Goal: Transaction & Acquisition: Book appointment/travel/reservation

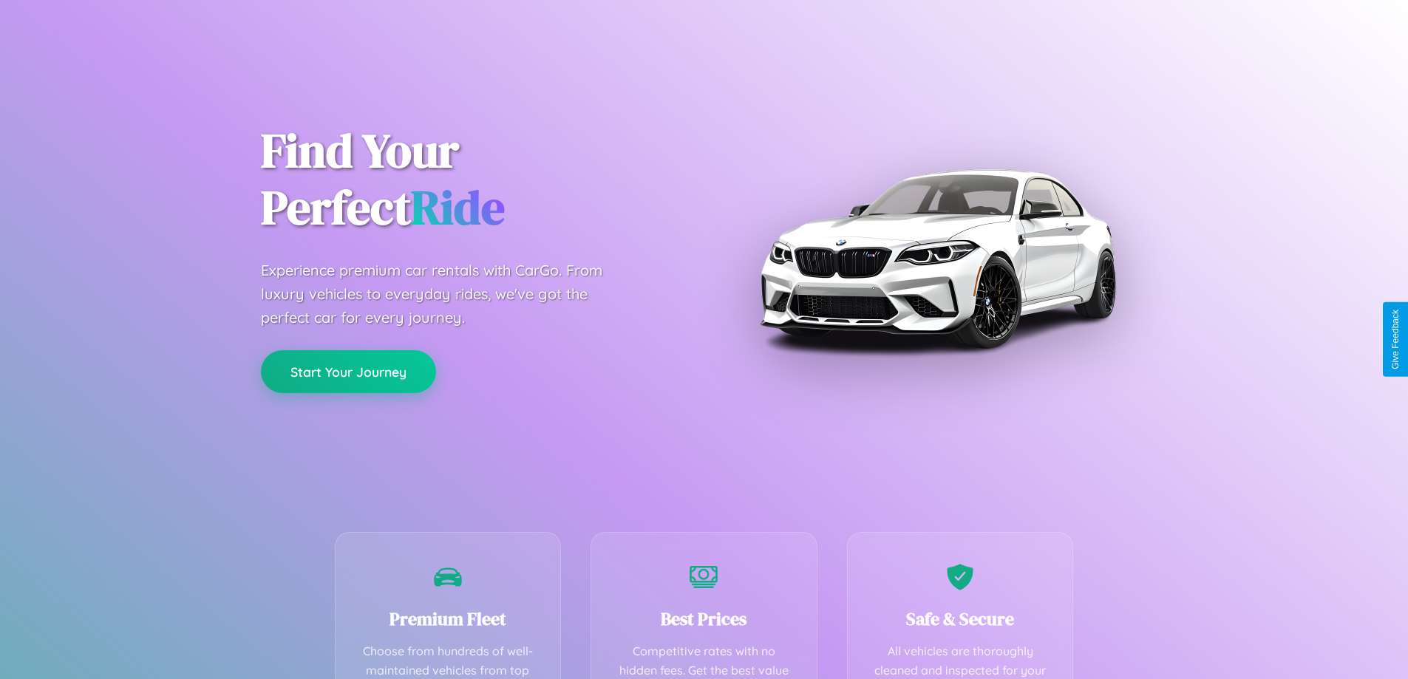
click at [348, 372] on button "Start Your Journey" at bounding box center [348, 371] width 175 height 43
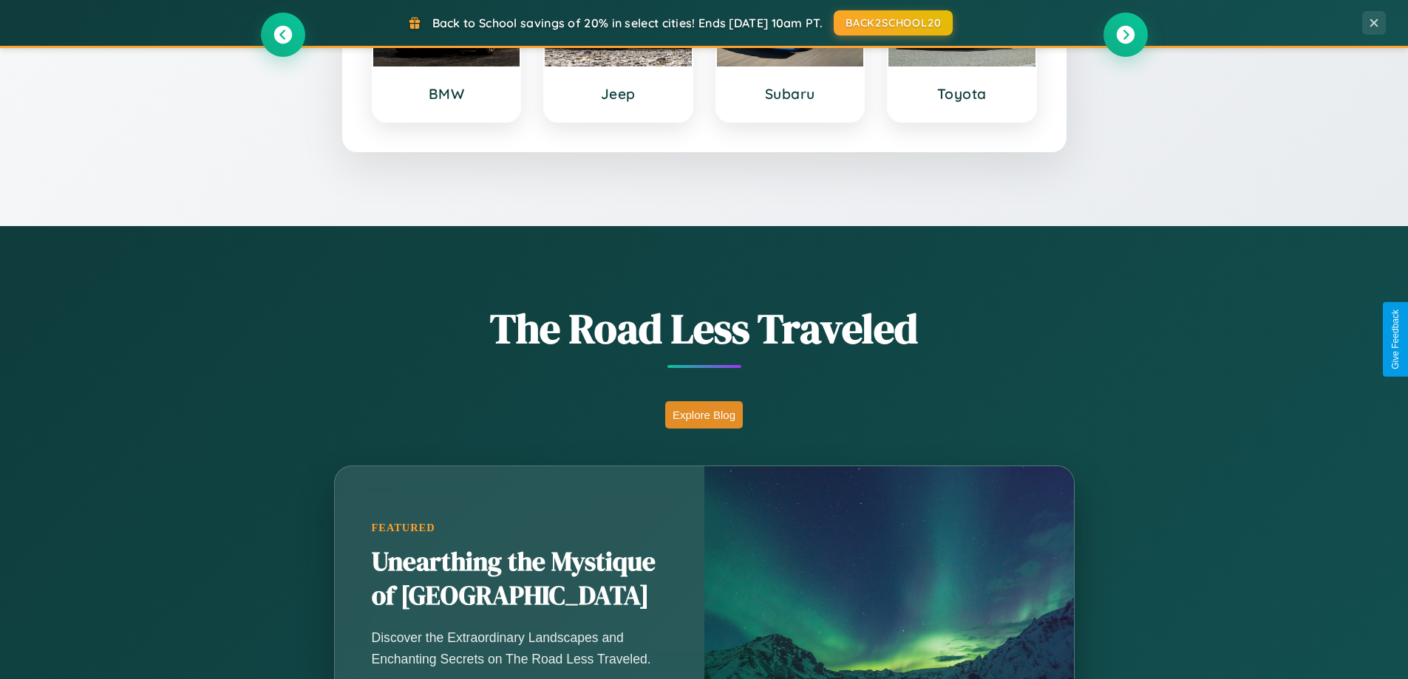
scroll to position [1017, 0]
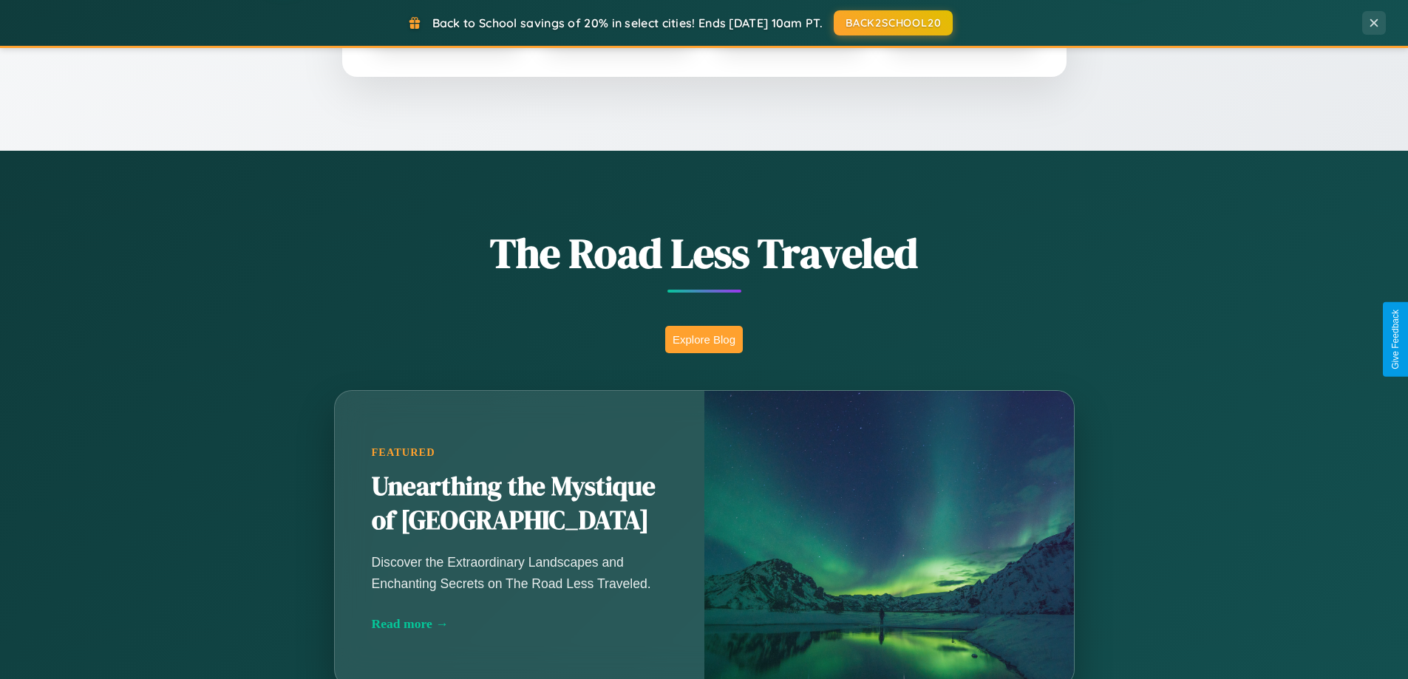
click at [704, 339] on button "Explore Blog" at bounding box center [704, 339] width 78 height 27
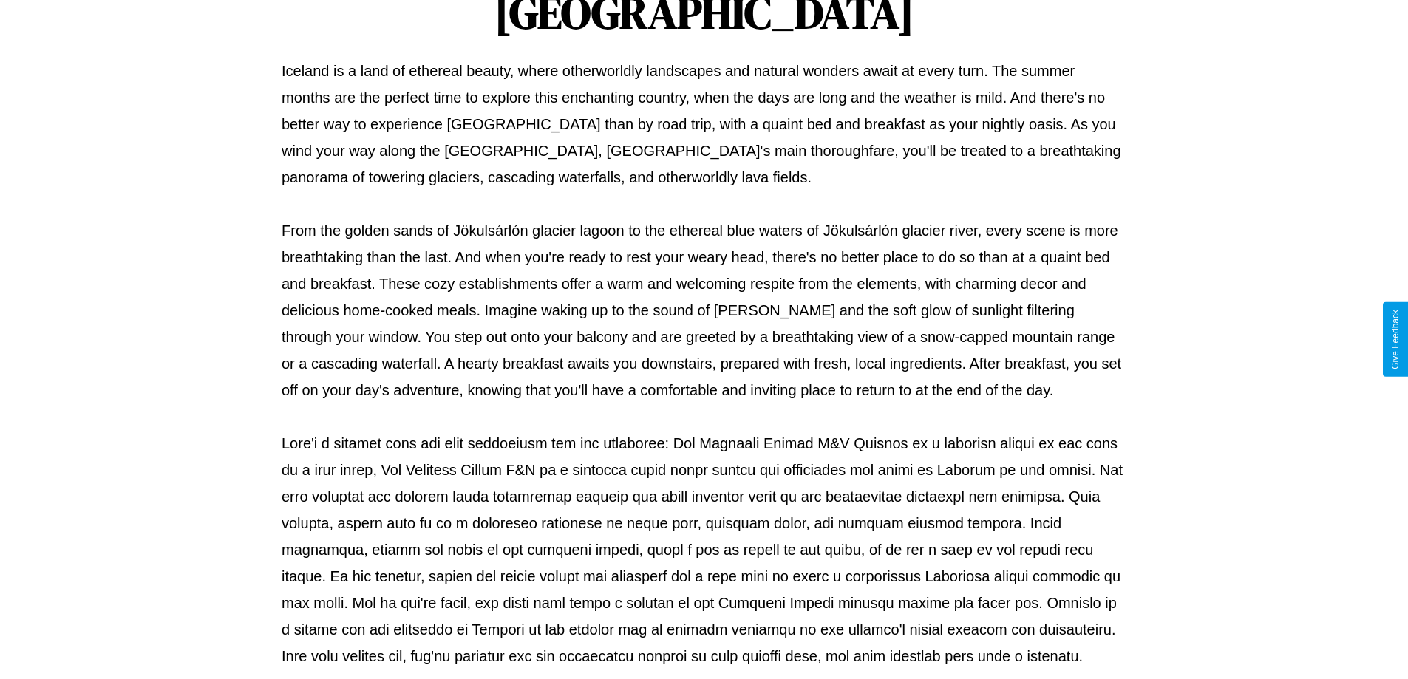
scroll to position [478, 0]
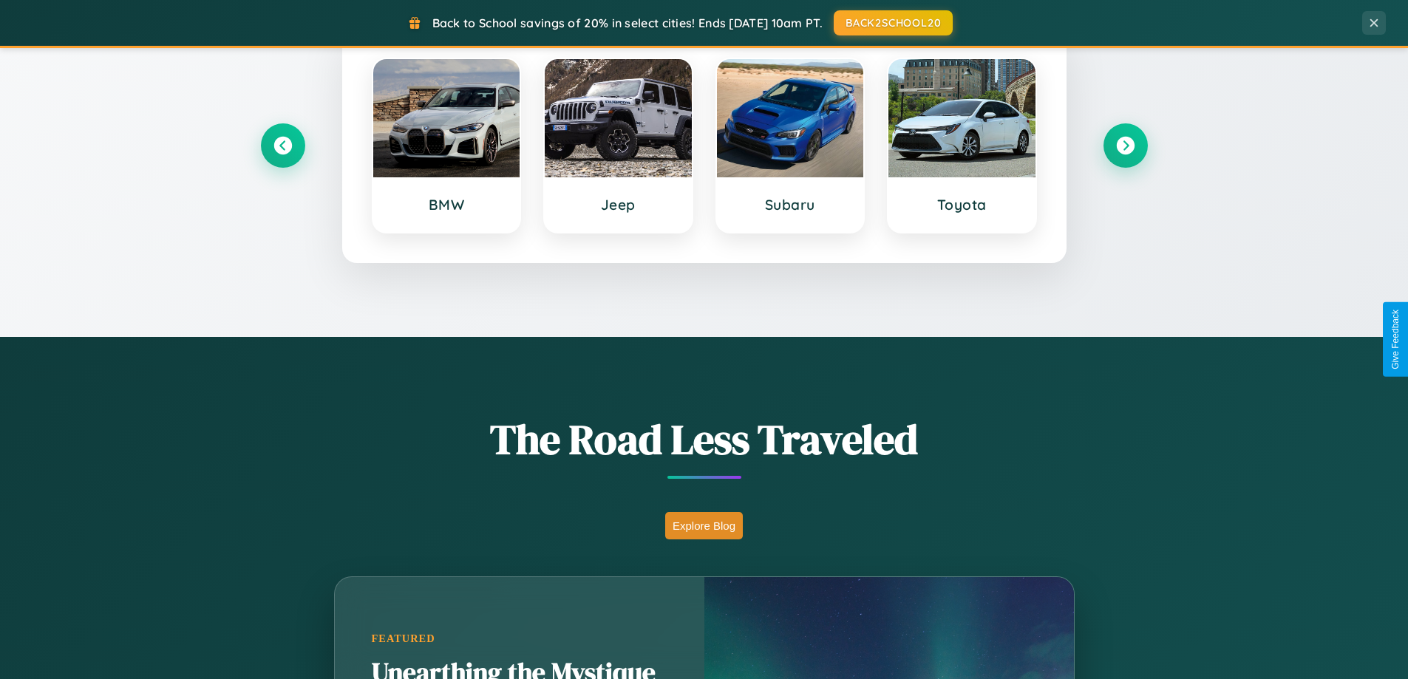
scroll to position [44, 0]
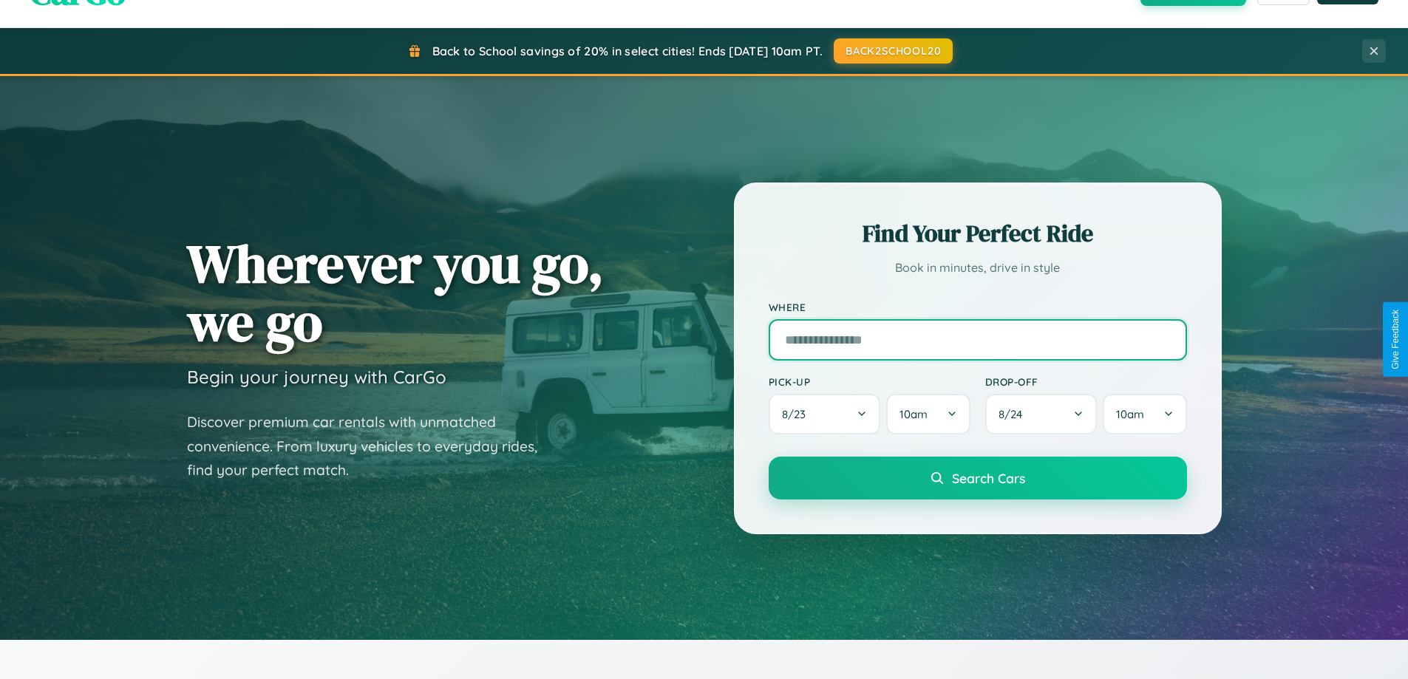
click at [977, 339] on input "text" at bounding box center [978, 339] width 418 height 41
type input "**********"
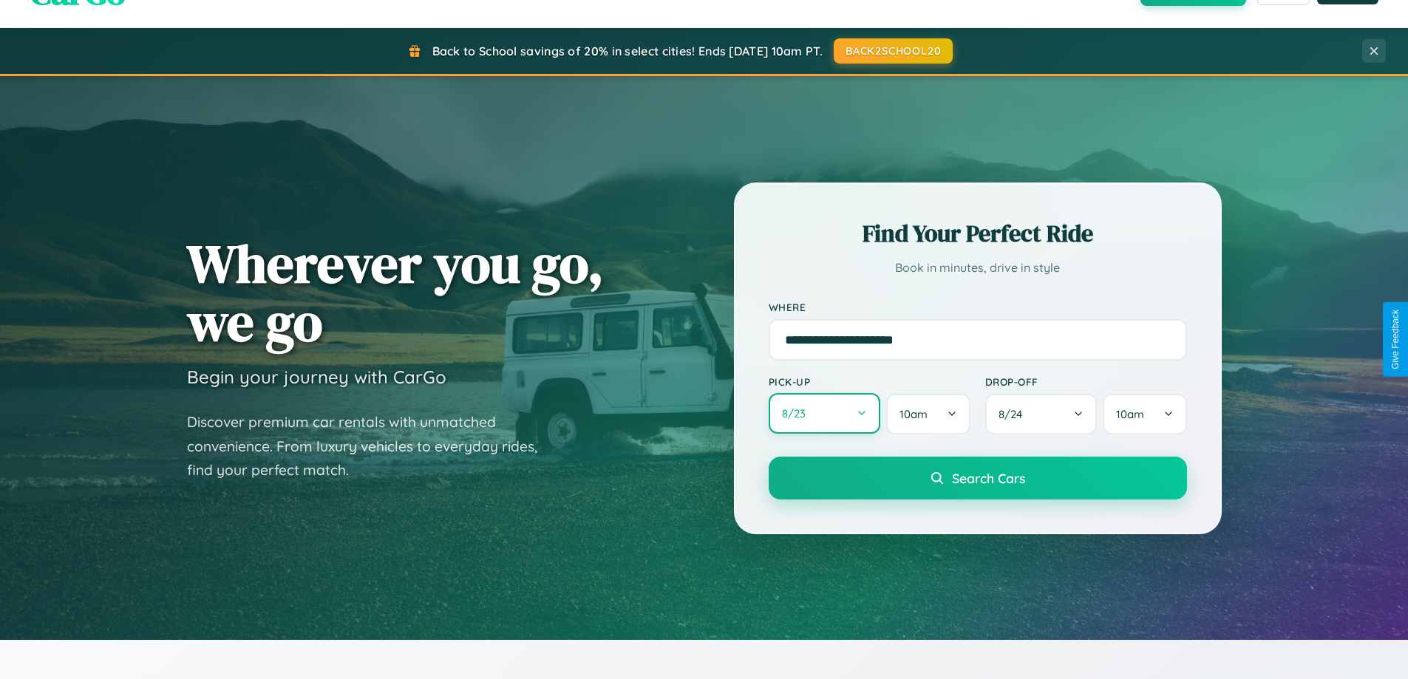
click at [824, 415] on button "8 / 23" at bounding box center [825, 413] width 112 height 41
select select "*"
select select "****"
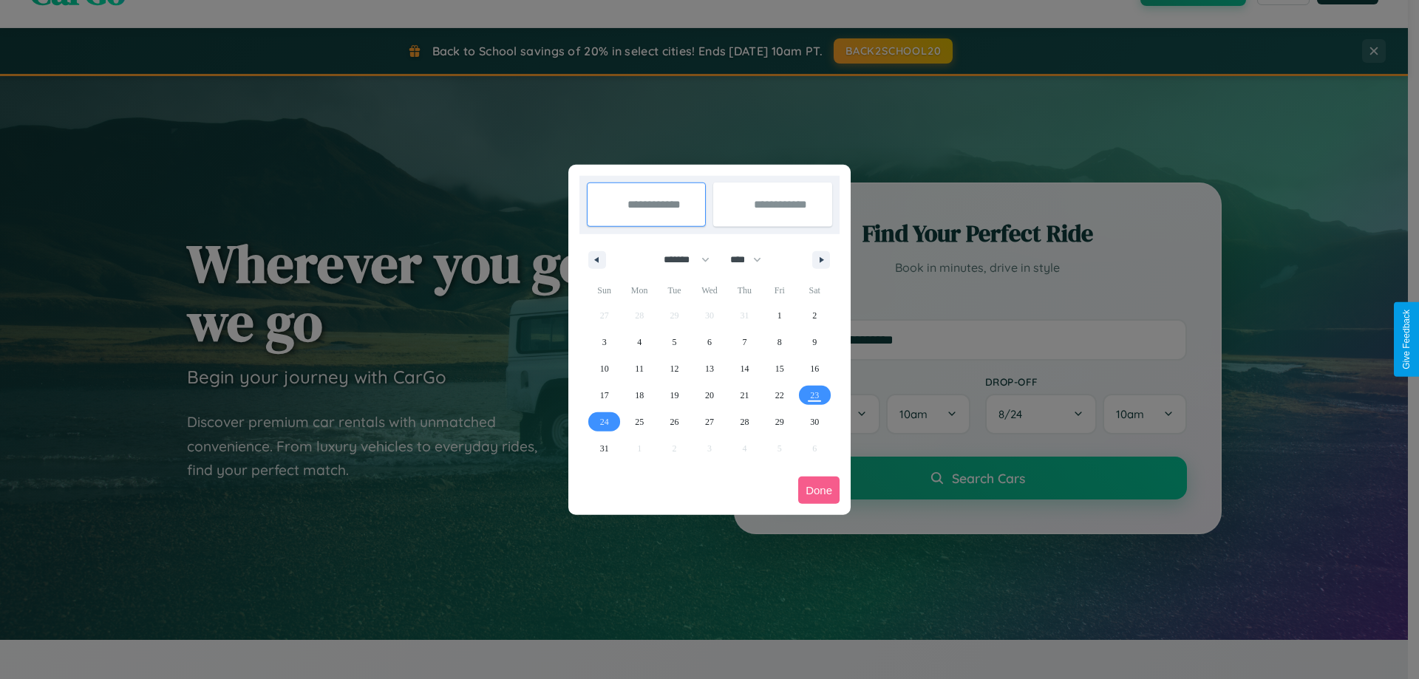
drag, startPoint x: 680, startPoint y: 259, endPoint x: 710, endPoint y: 296, distance: 47.3
click at [680, 259] on select "******* ******** ***** ***** *** **** **** ****** ********* ******* ******** **…" at bounding box center [684, 260] width 63 height 24
select select "*"
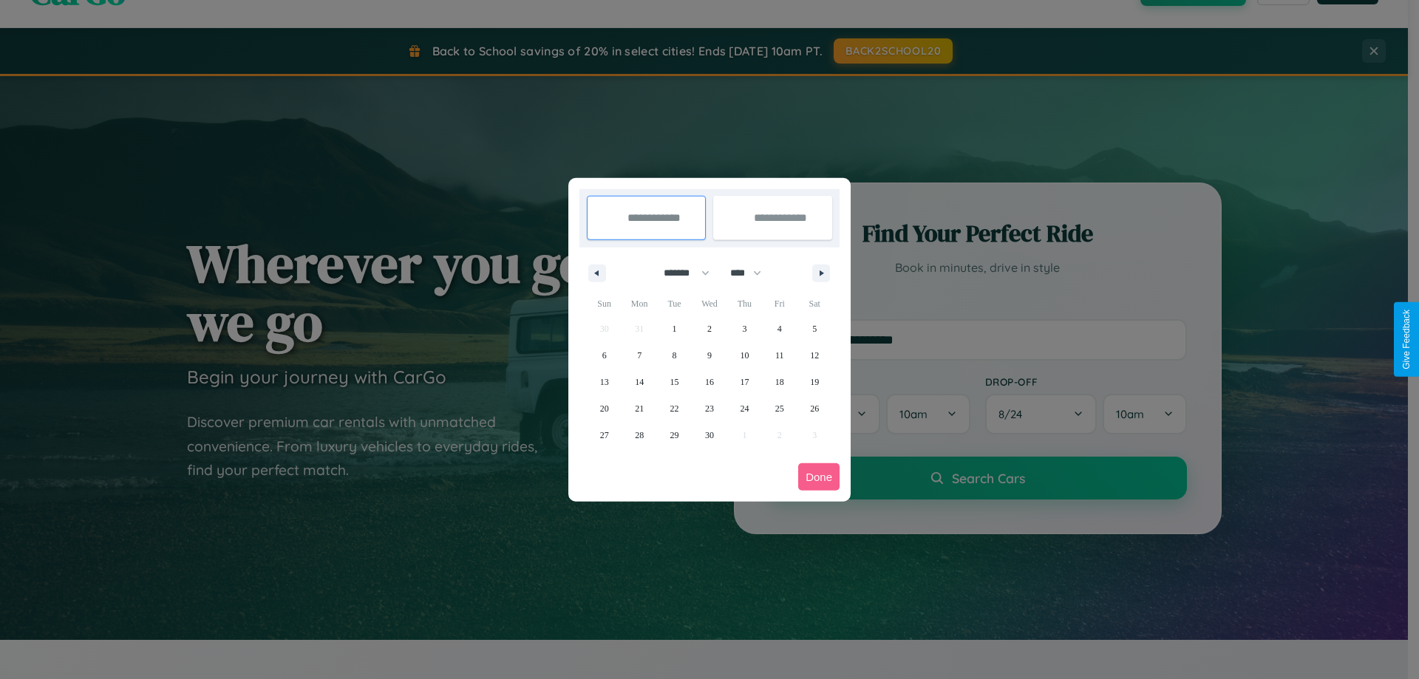
drag, startPoint x: 752, startPoint y: 273, endPoint x: 710, endPoint y: 296, distance: 49.0
click at [752, 273] on select "**** **** **** **** **** **** **** **** **** **** **** **** **** **** **** ****…" at bounding box center [745, 273] width 44 height 24
select select "****"
click at [709, 381] on span "15" at bounding box center [709, 382] width 9 height 27
type input "**********"
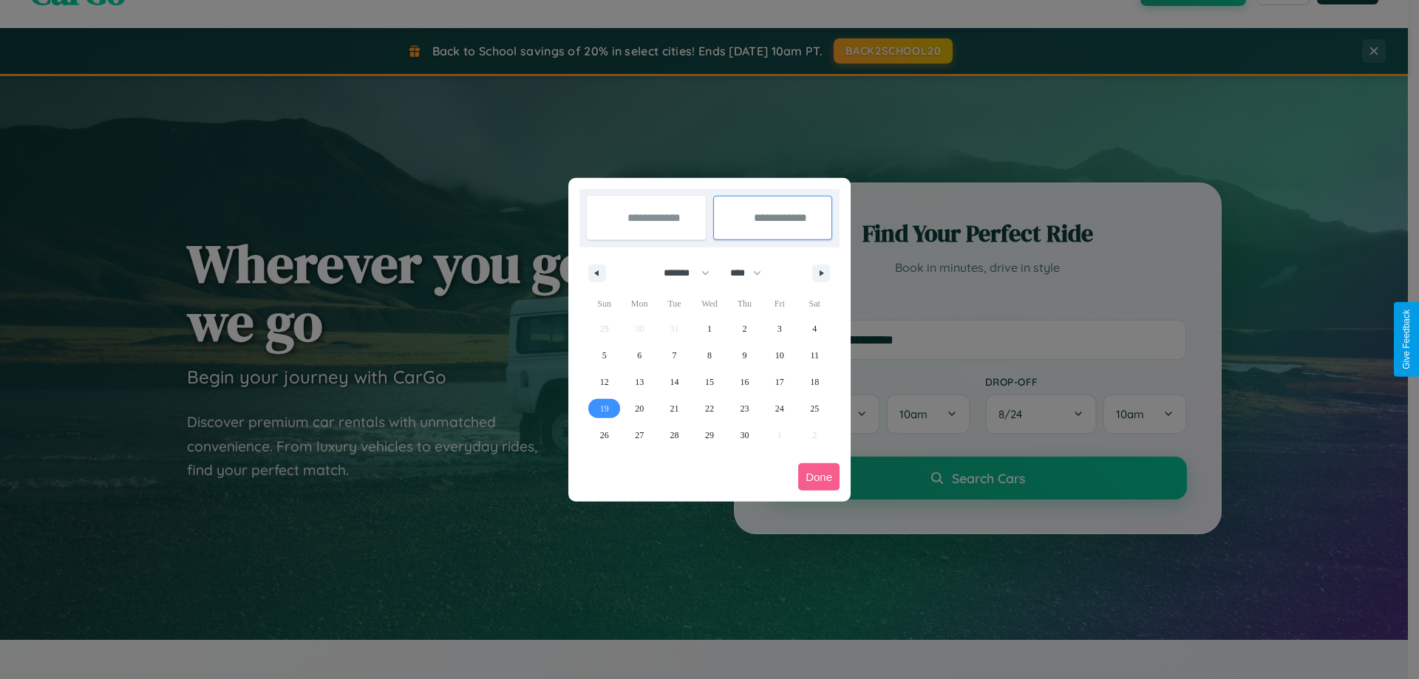
click at [604, 408] on span "19" at bounding box center [604, 408] width 9 height 27
type input "**********"
click at [819, 477] on button "Done" at bounding box center [818, 476] width 41 height 27
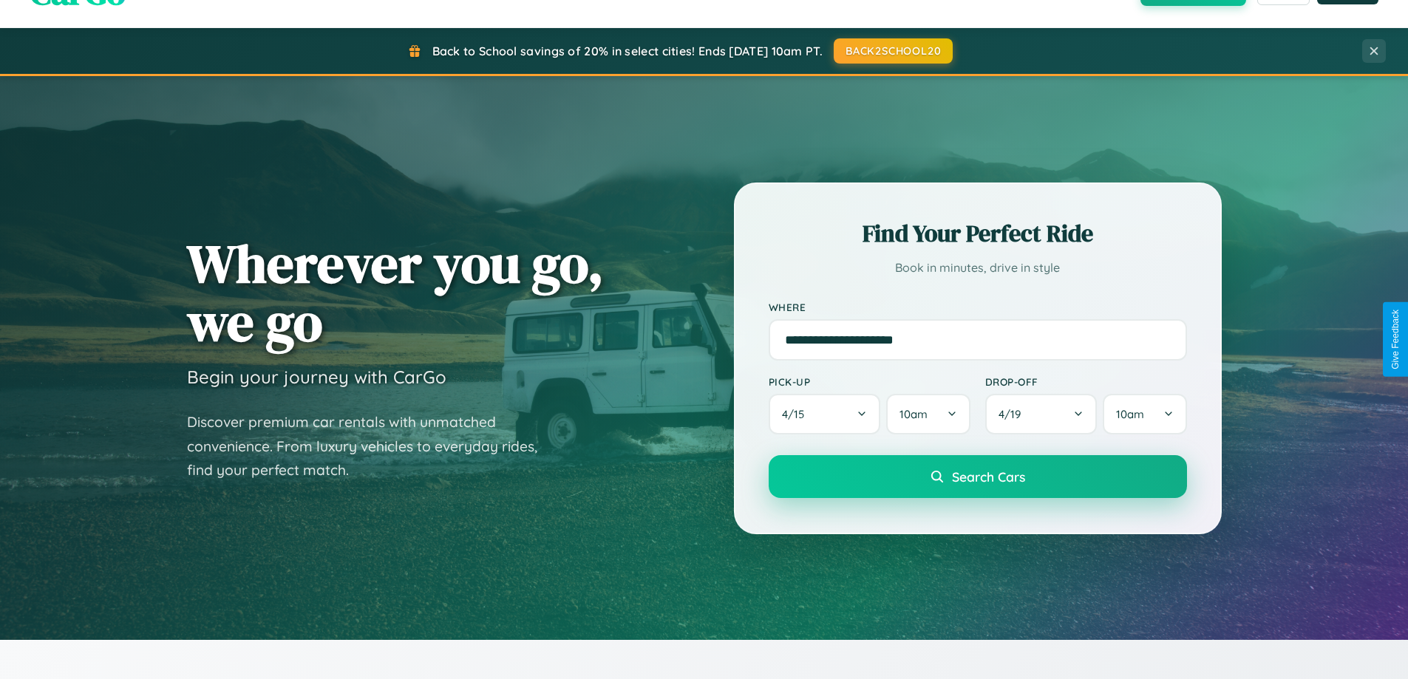
click at [977, 477] on span "Search Cars" at bounding box center [988, 477] width 73 height 16
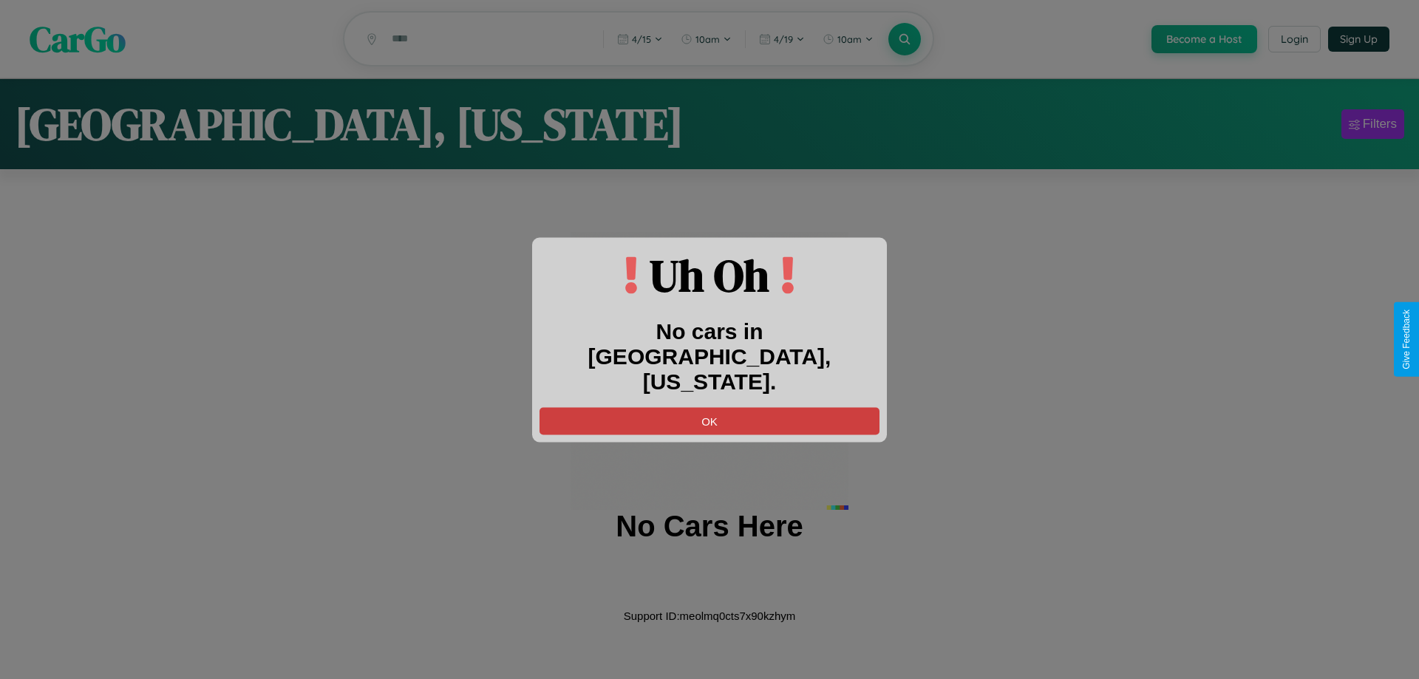
click at [710, 407] on button "OK" at bounding box center [710, 420] width 340 height 27
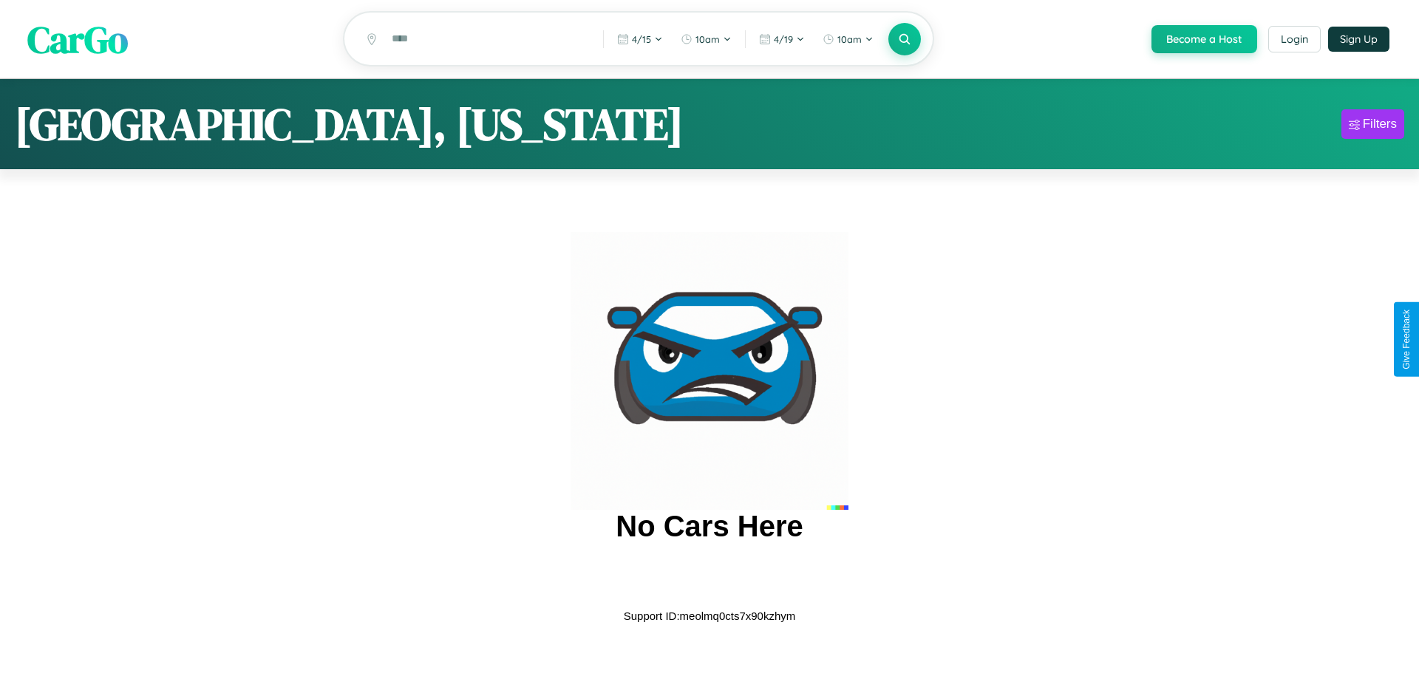
click at [78, 40] on span "CarGo" at bounding box center [77, 38] width 101 height 51
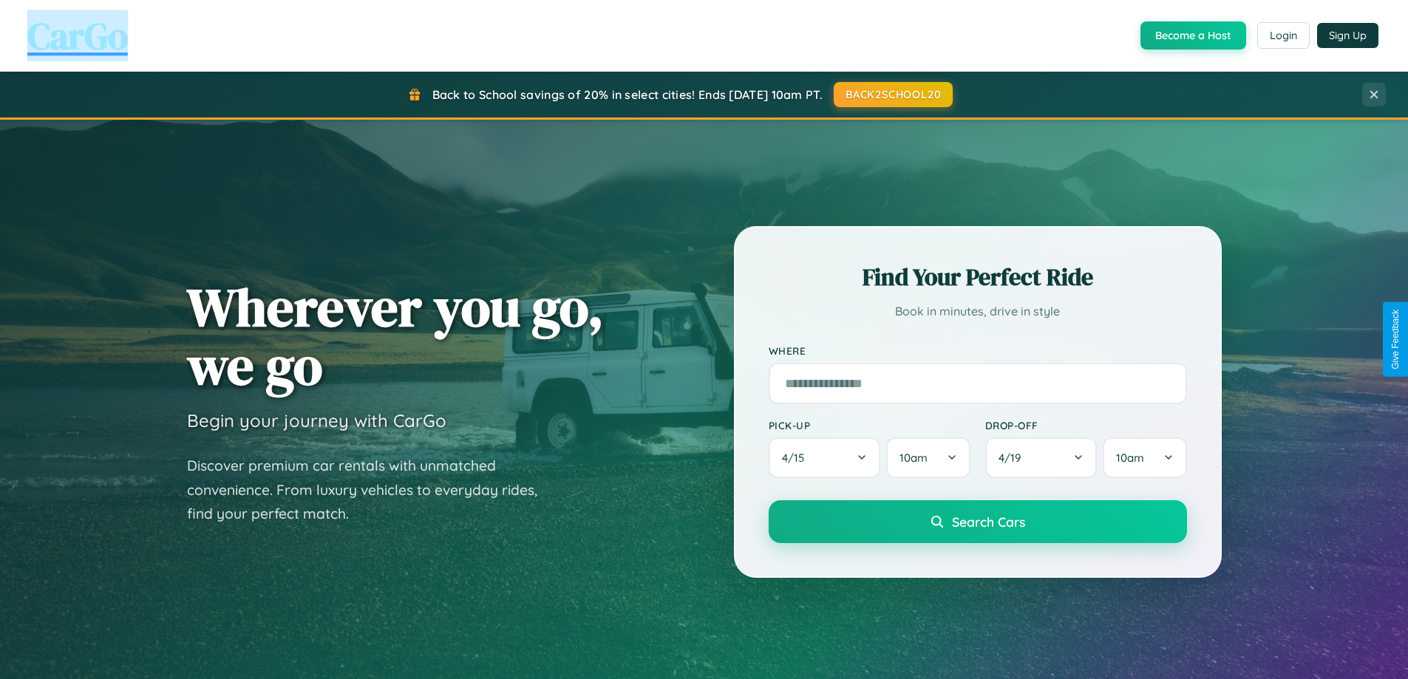
scroll to position [637, 0]
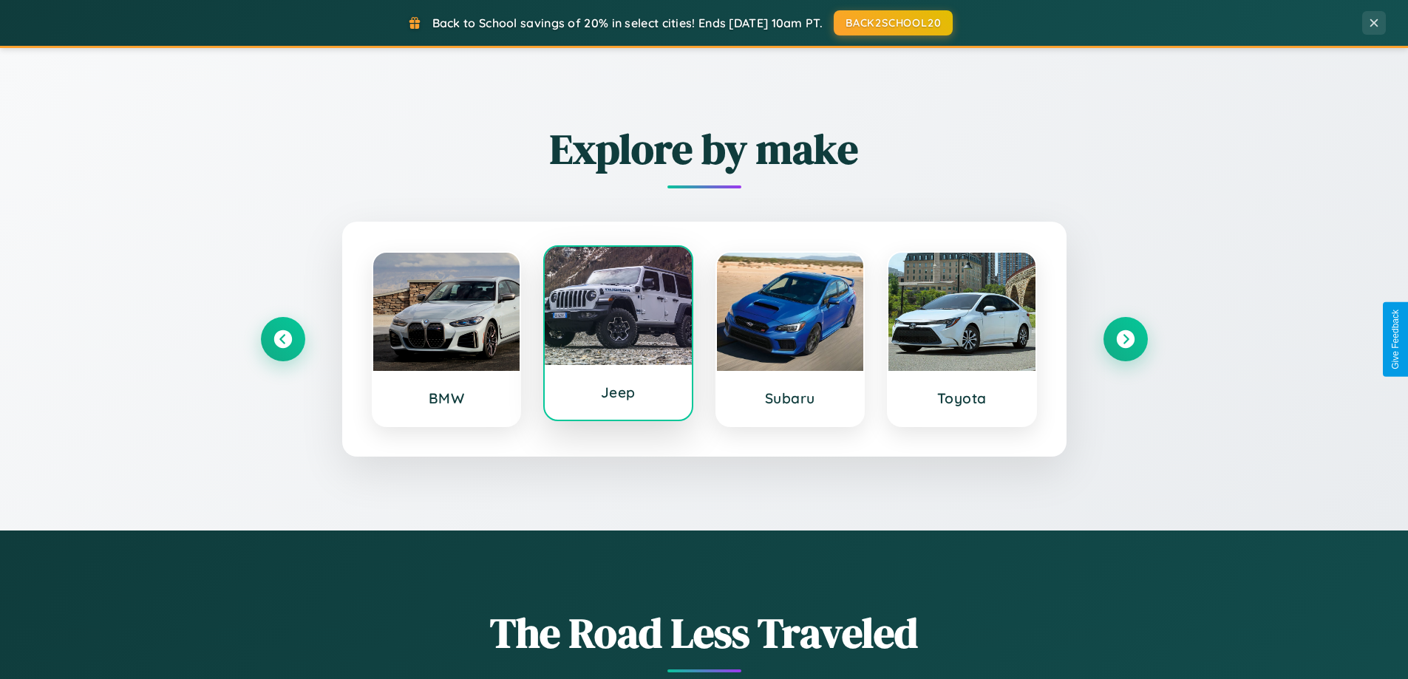
click at [618, 336] on div at bounding box center [618, 306] width 147 height 118
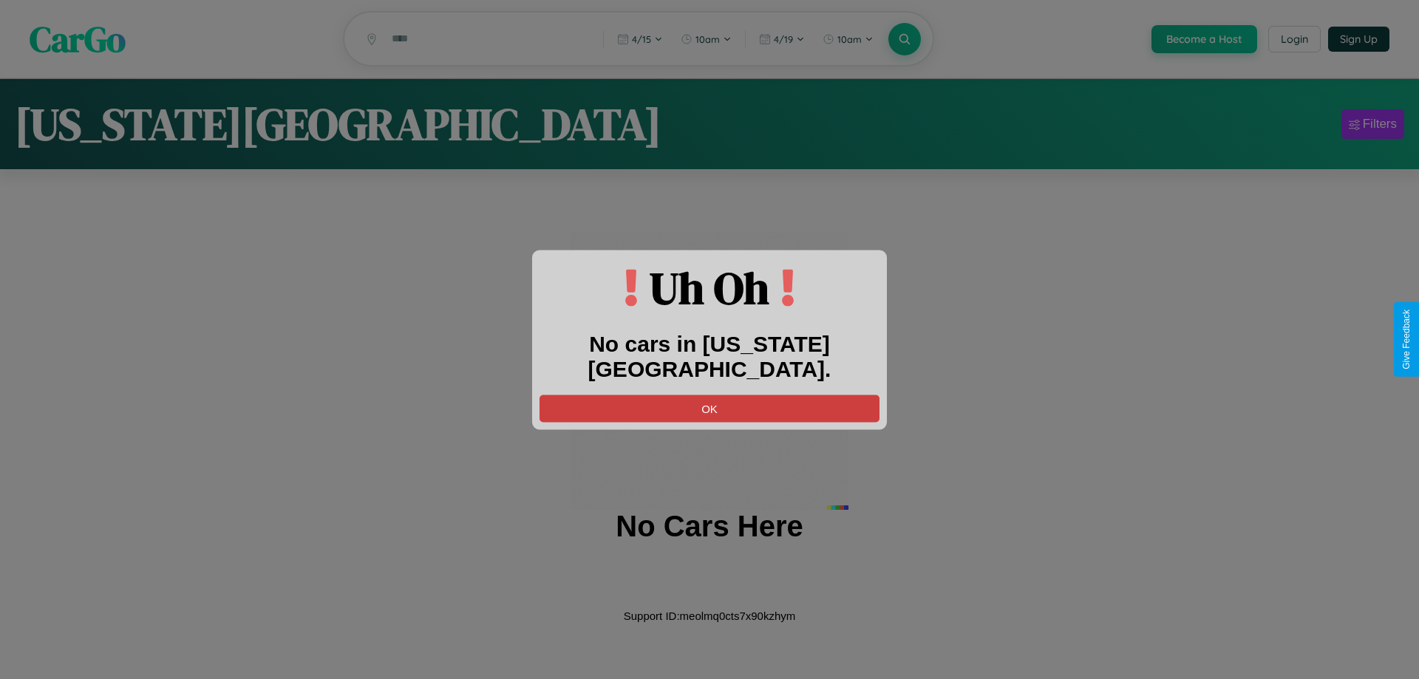
click at [710, 395] on button "OK" at bounding box center [710, 408] width 340 height 27
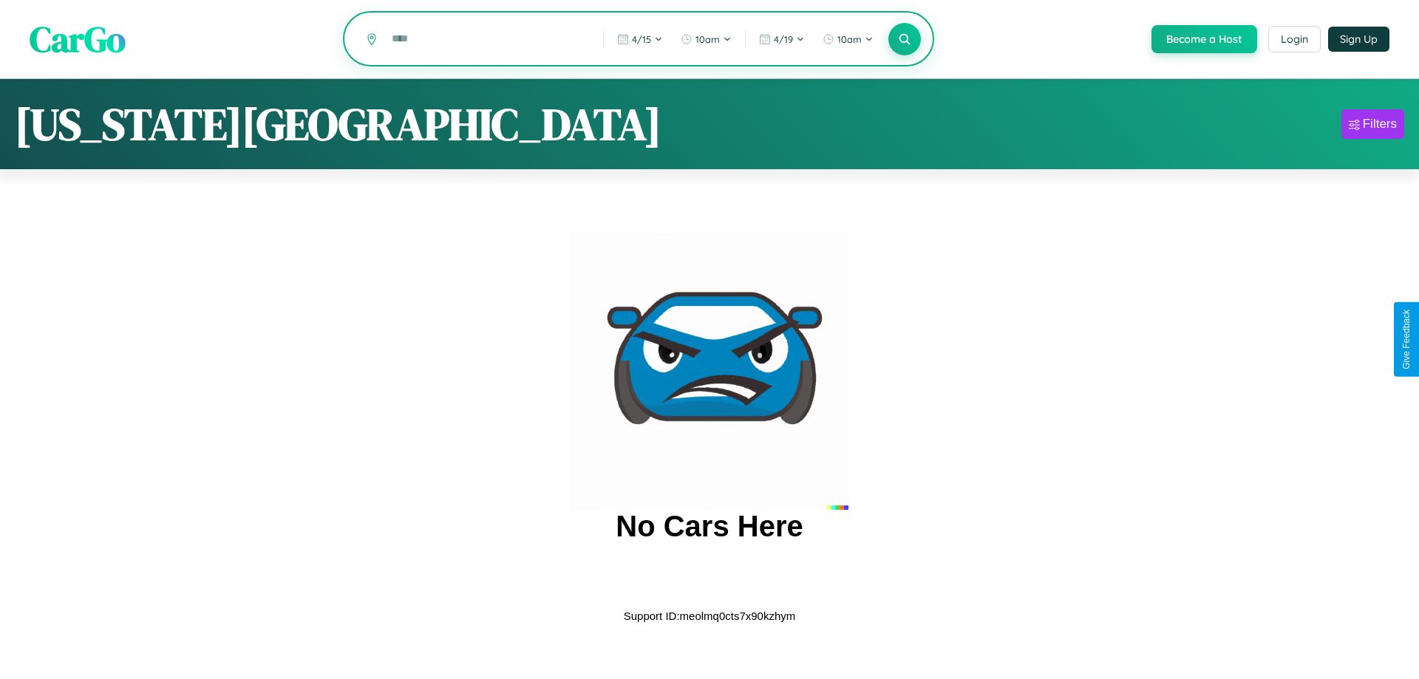
click at [486, 40] on input "text" at bounding box center [486, 39] width 204 height 26
type input "*"
click at [903, 39] on icon at bounding box center [904, 39] width 14 height 14
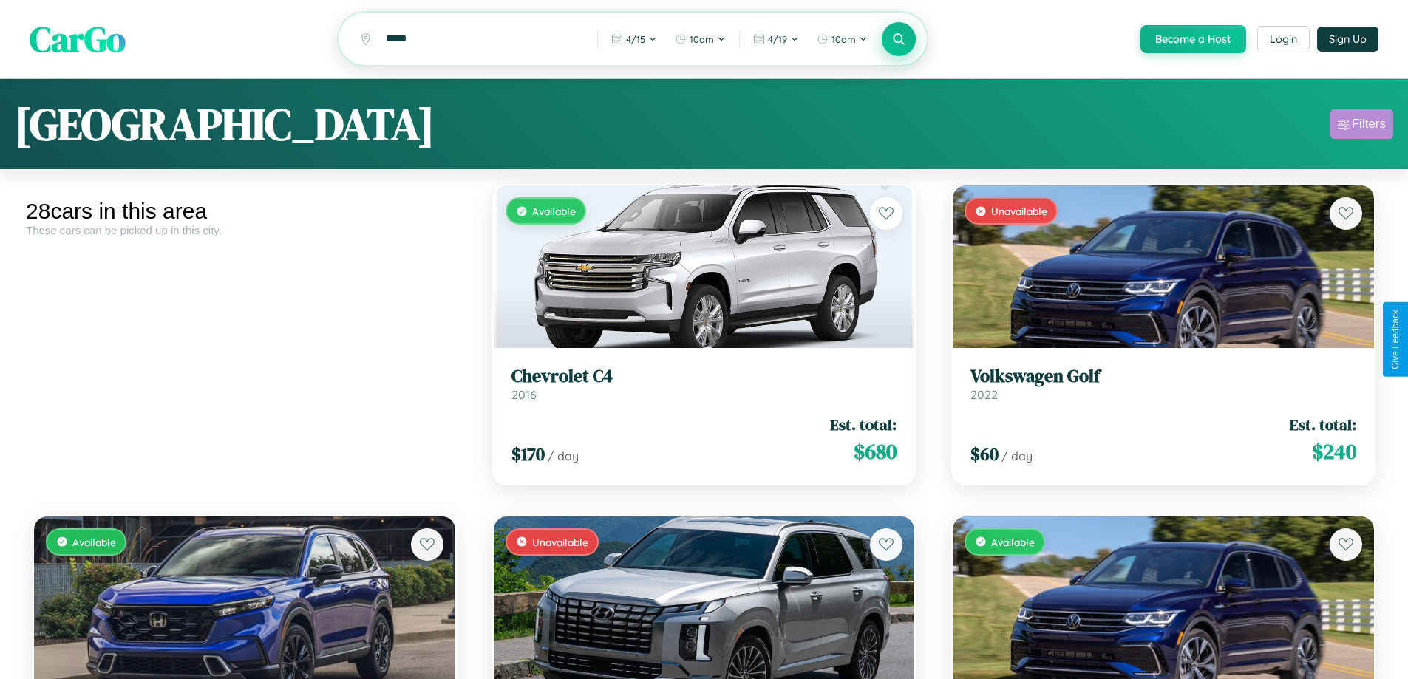
click at [1362, 126] on div "Filters" at bounding box center [1369, 124] width 34 height 15
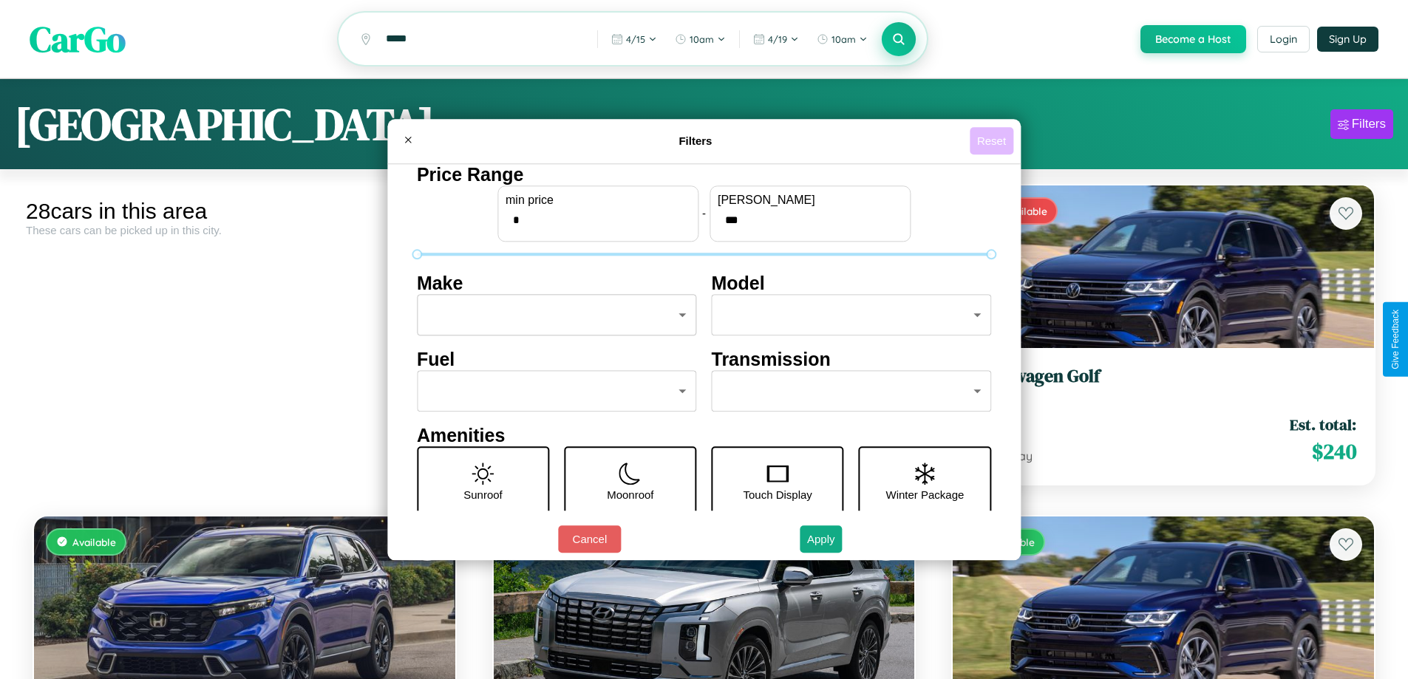
click at [993, 140] on button "Reset" at bounding box center [992, 140] width 44 height 27
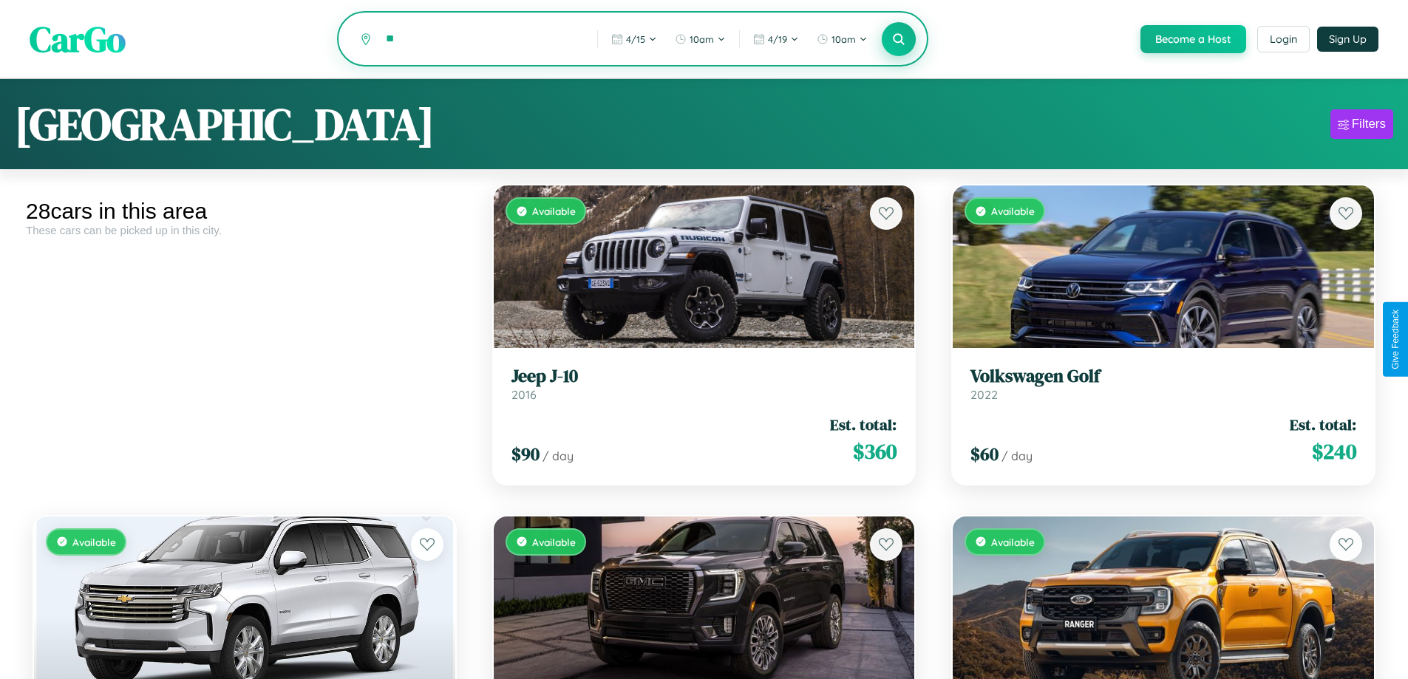
type input "*"
type input "******"
click at [898, 40] on icon at bounding box center [899, 39] width 14 height 14
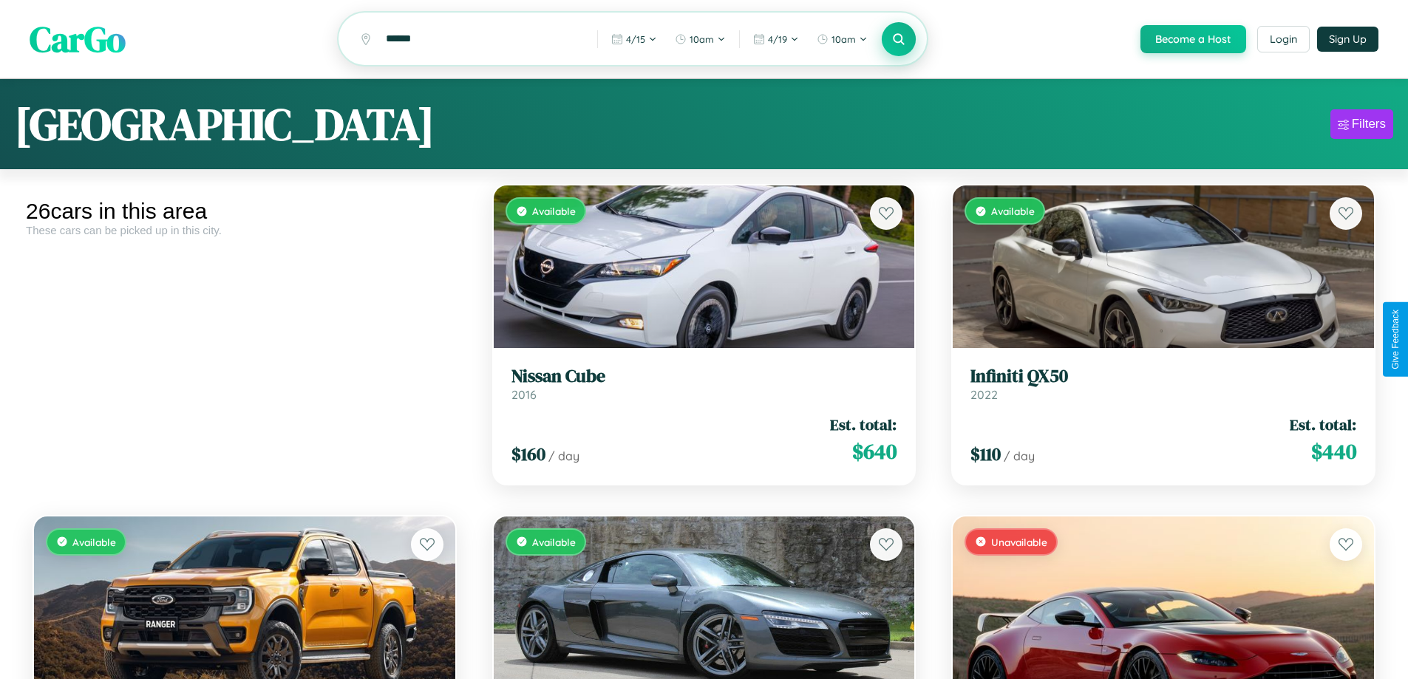
scroll to position [208, 0]
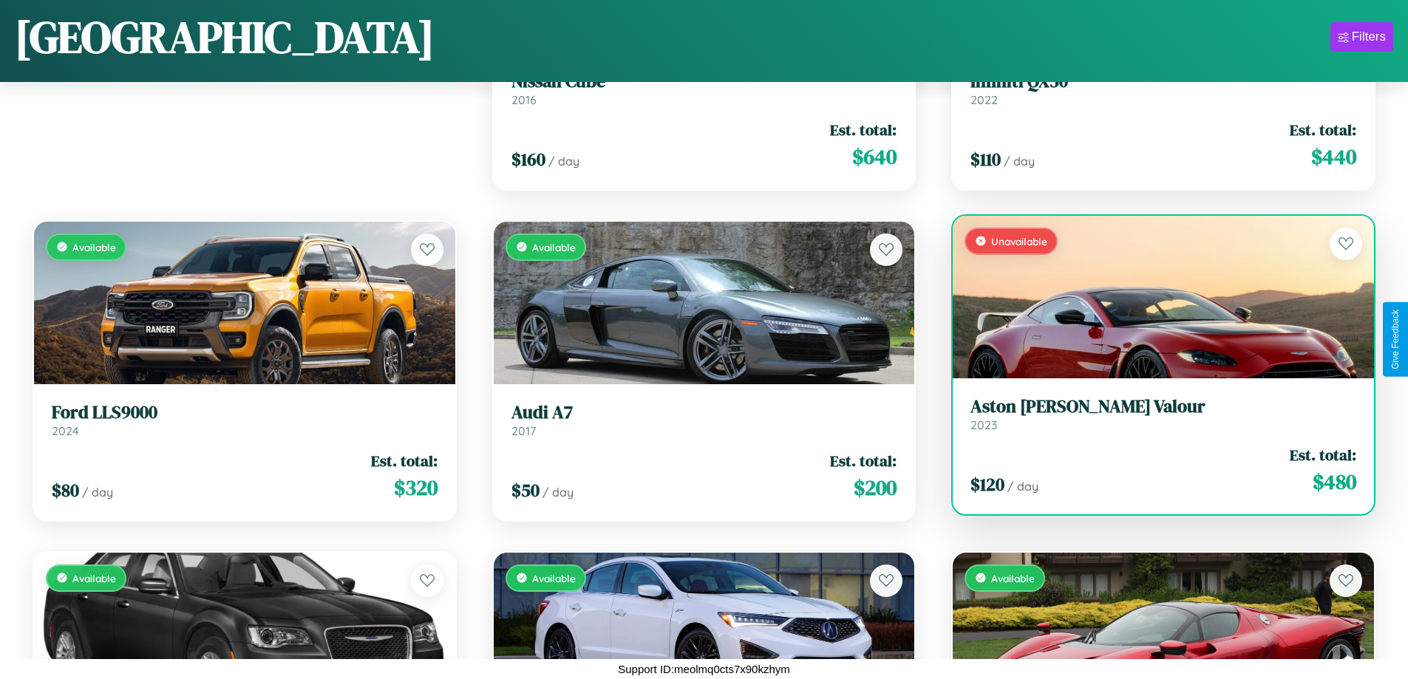
click at [1154, 297] on div "Unavailable" at bounding box center [1163, 297] width 421 height 163
click at [1154, 296] on div "Unavailable" at bounding box center [1163, 297] width 421 height 163
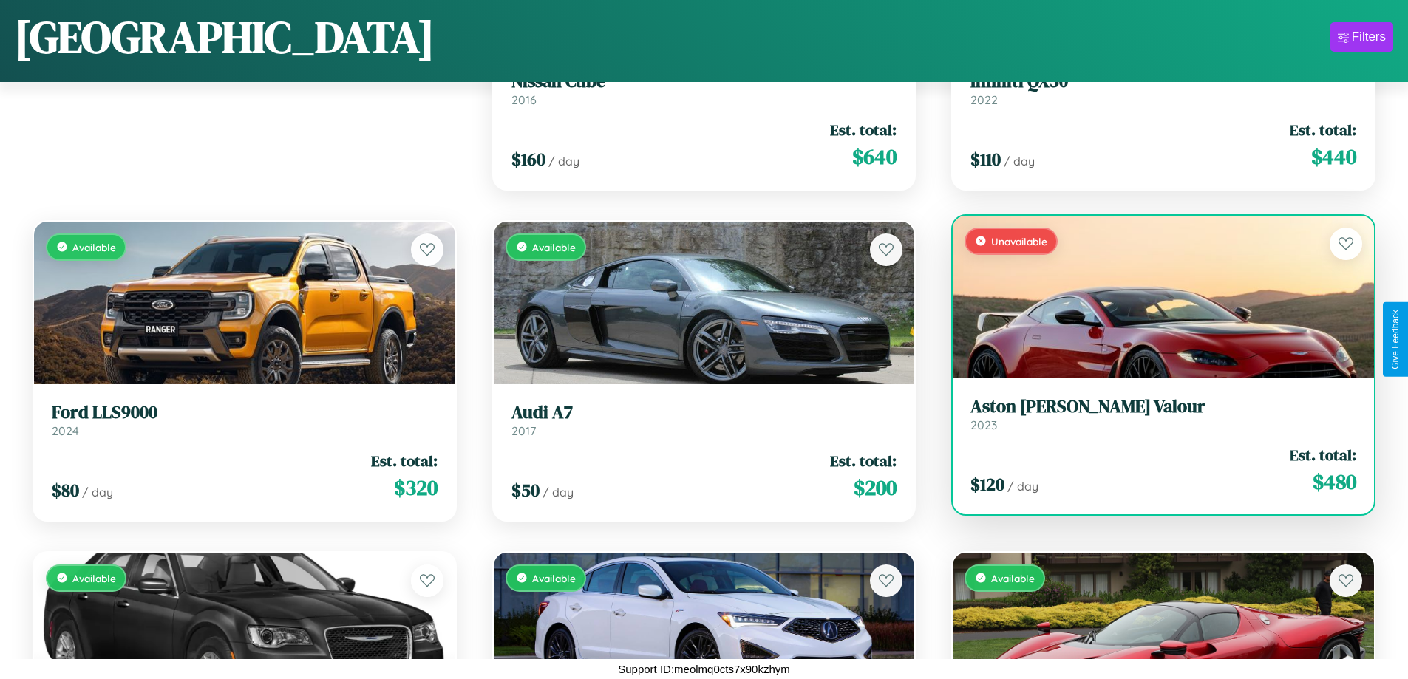
click at [1154, 296] on div "Unavailable" at bounding box center [1163, 297] width 421 height 163
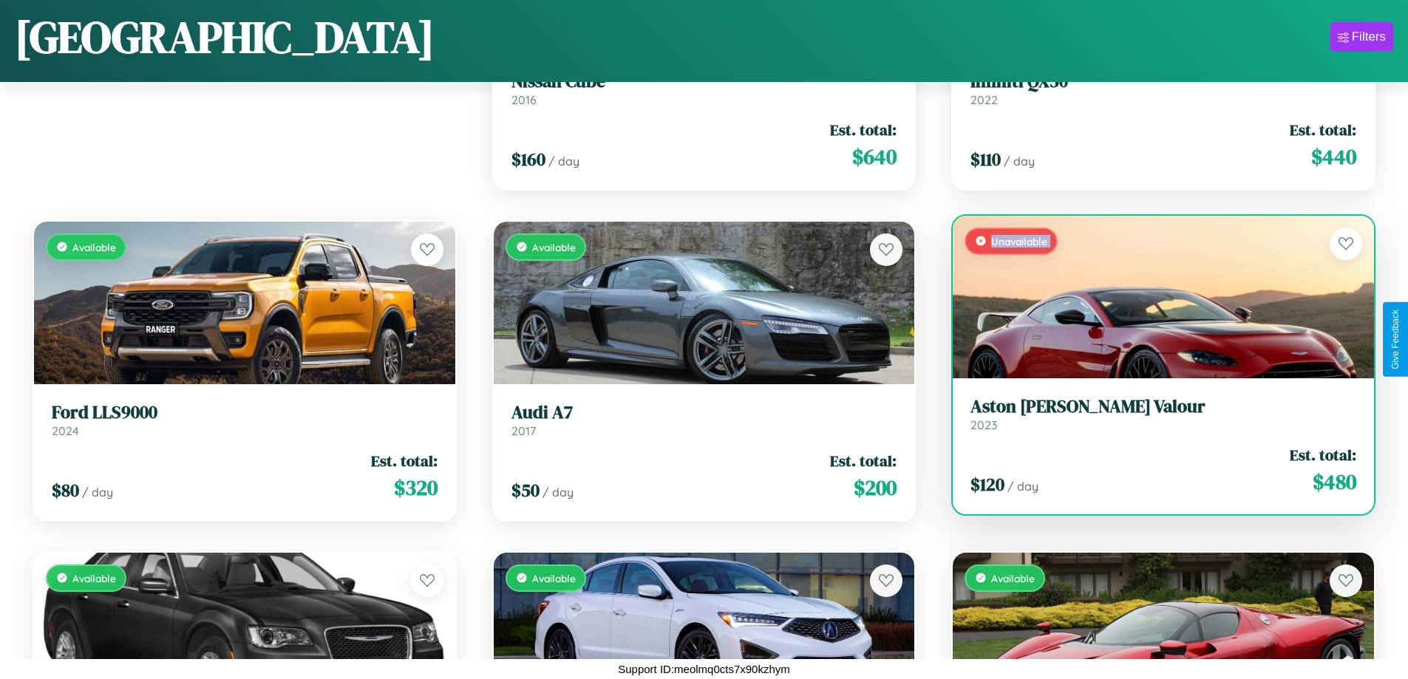
click at [1154, 296] on div "Unavailable" at bounding box center [1163, 297] width 421 height 163
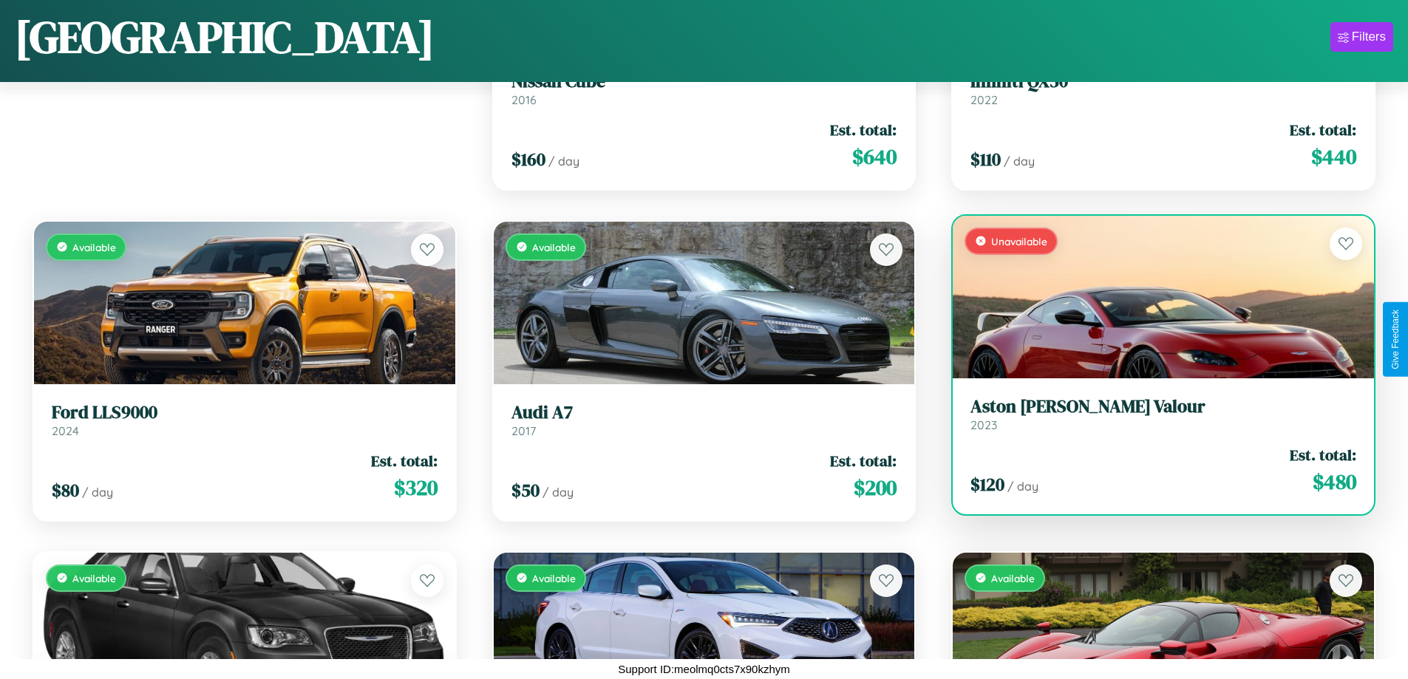
click at [1154, 296] on div "Unavailable" at bounding box center [1163, 297] width 421 height 163
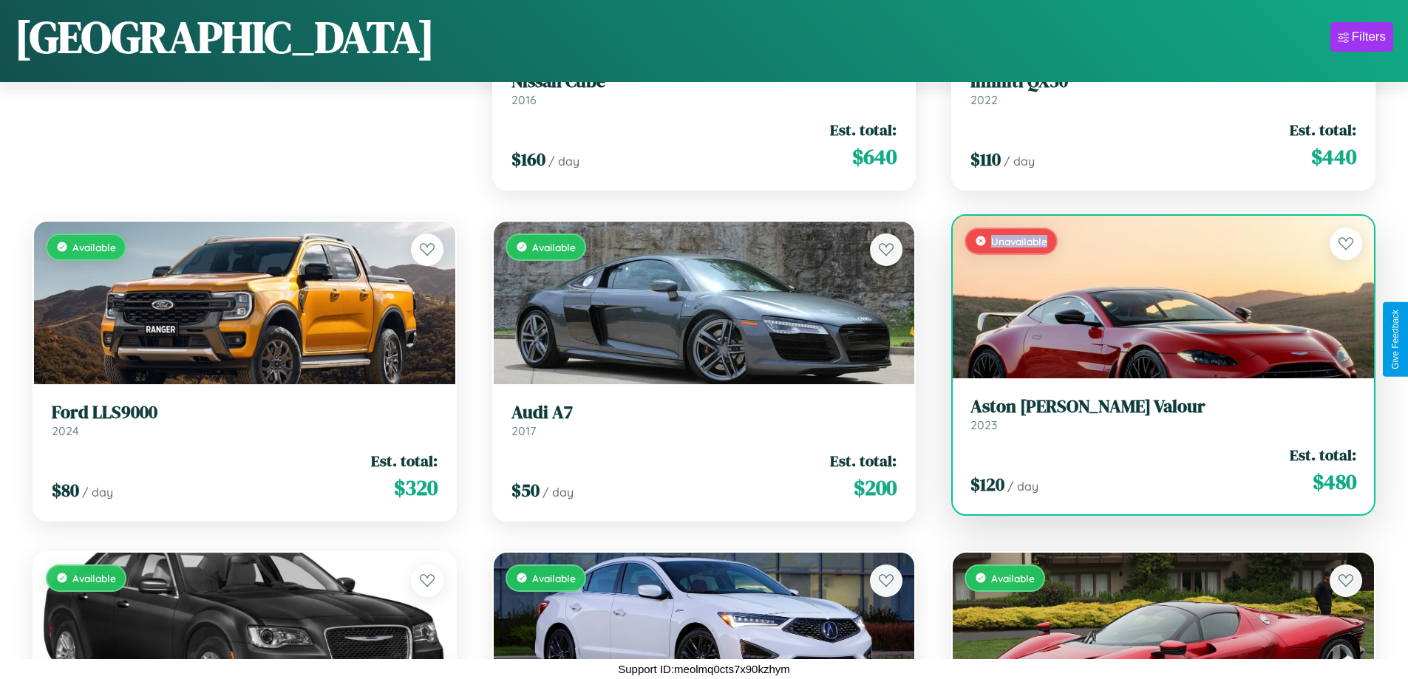
click at [1154, 296] on div "Unavailable" at bounding box center [1163, 297] width 421 height 163
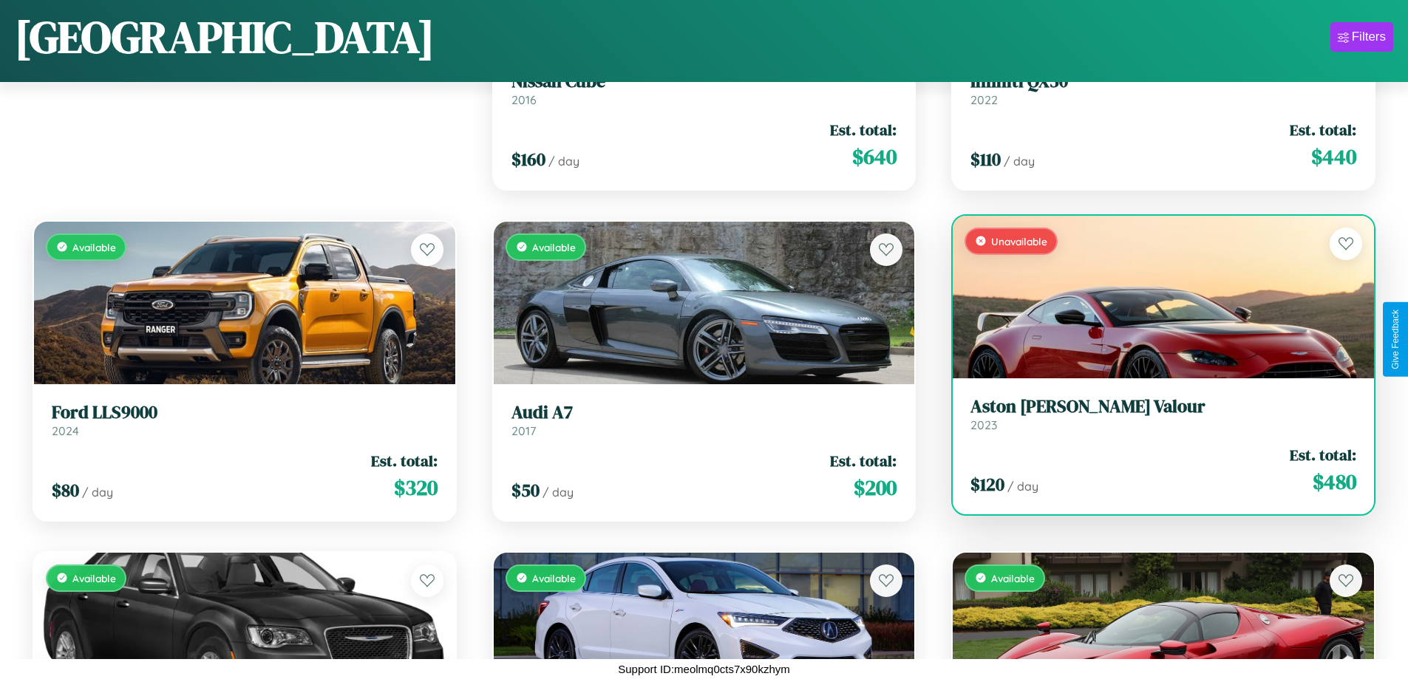
click at [1154, 414] on h3 "Aston [PERSON_NAME] Valour" at bounding box center [1164, 406] width 386 height 21
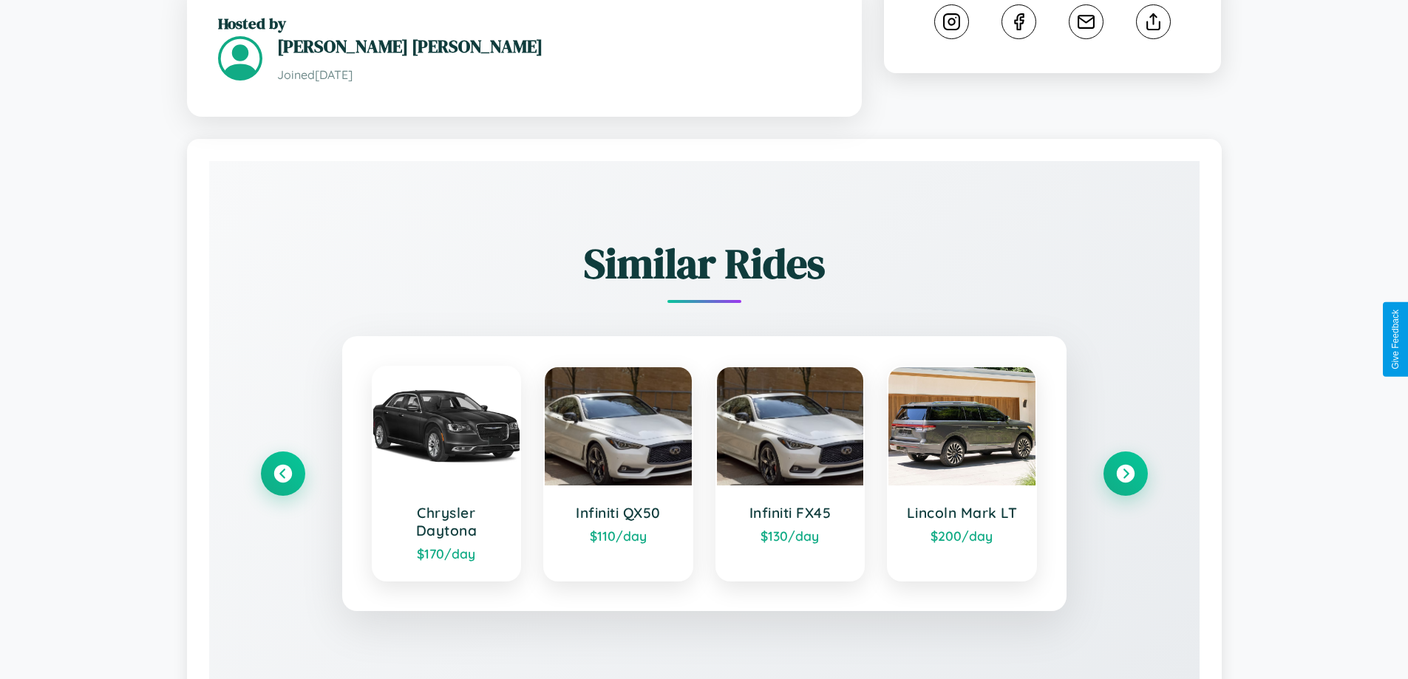
scroll to position [912, 0]
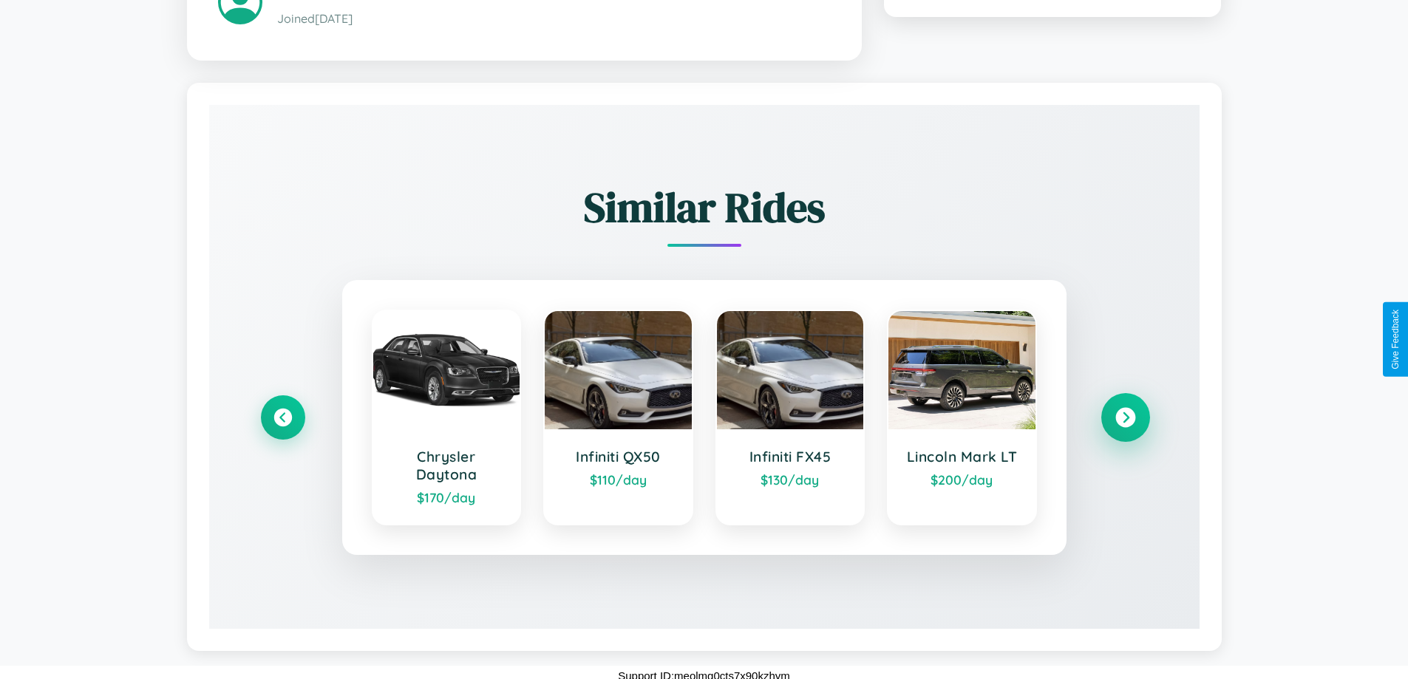
click at [1125, 410] on icon at bounding box center [1125, 417] width 20 height 20
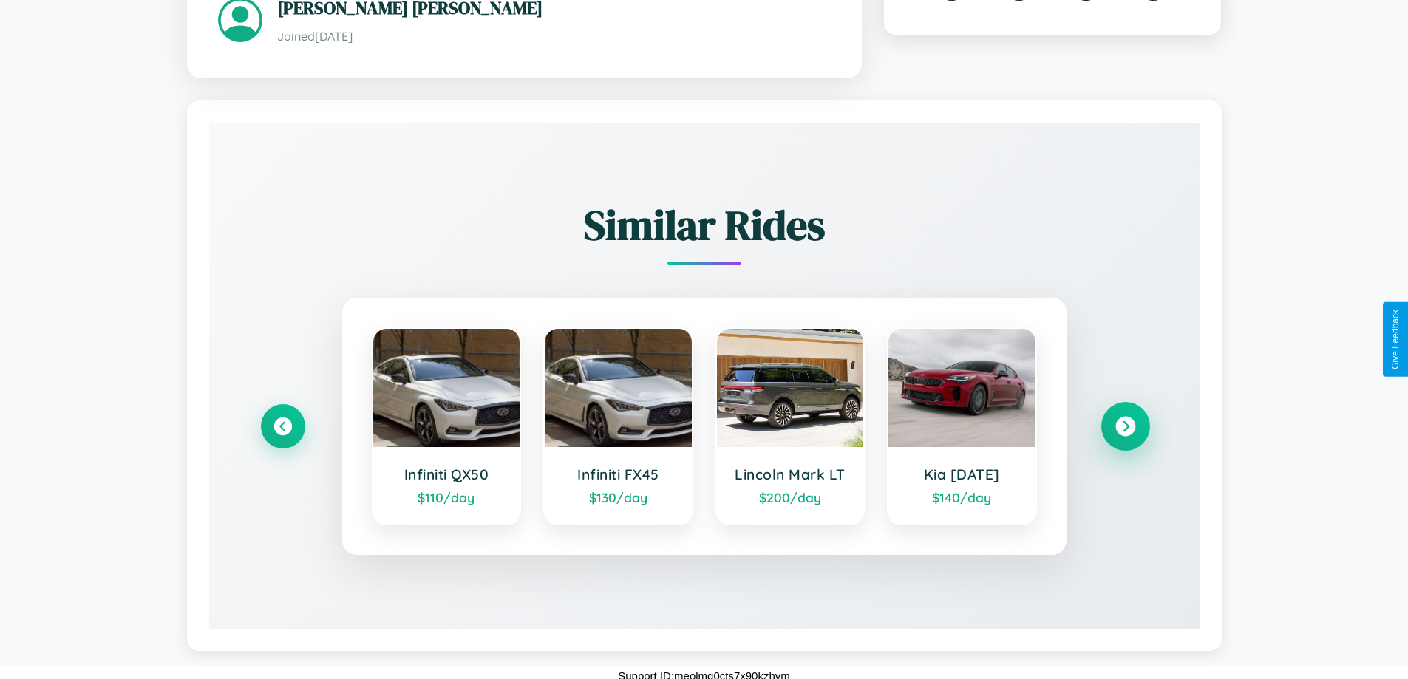
click at [1125, 419] on icon at bounding box center [1125, 426] width 20 height 20
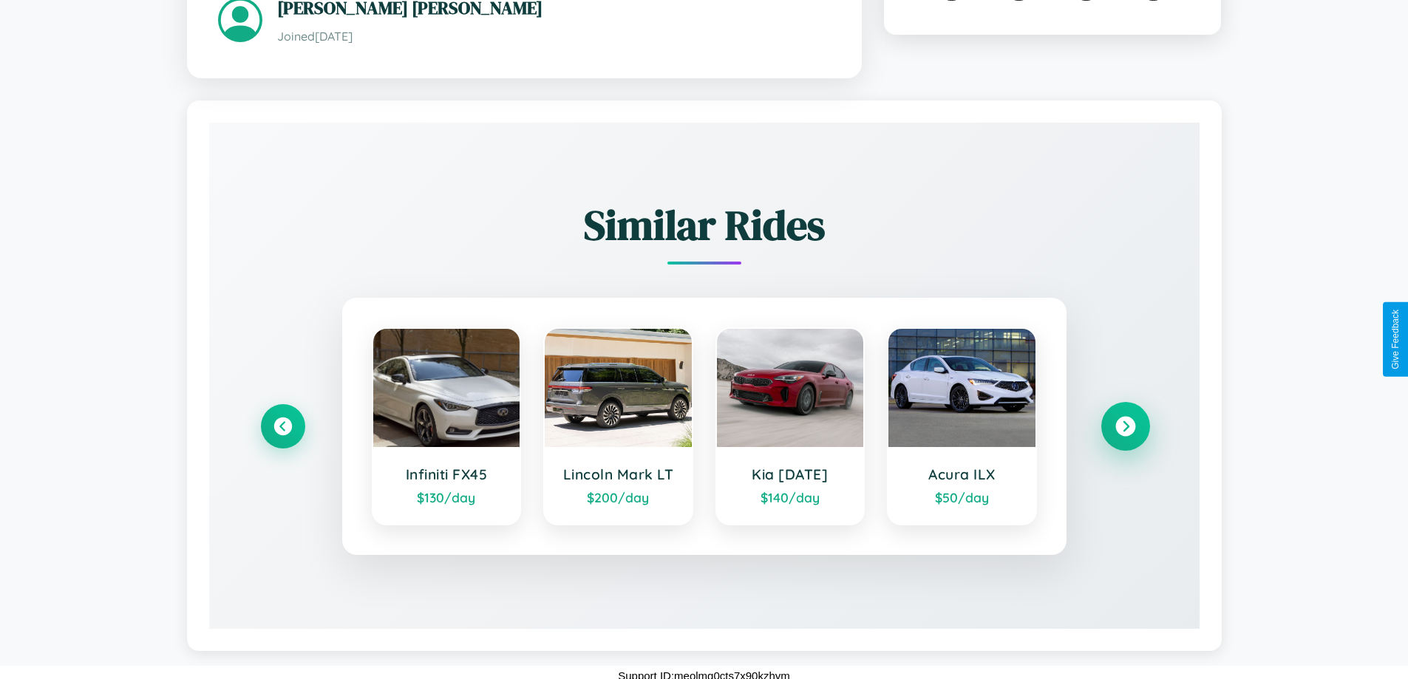
click at [1125, 419] on icon at bounding box center [1125, 426] width 20 height 20
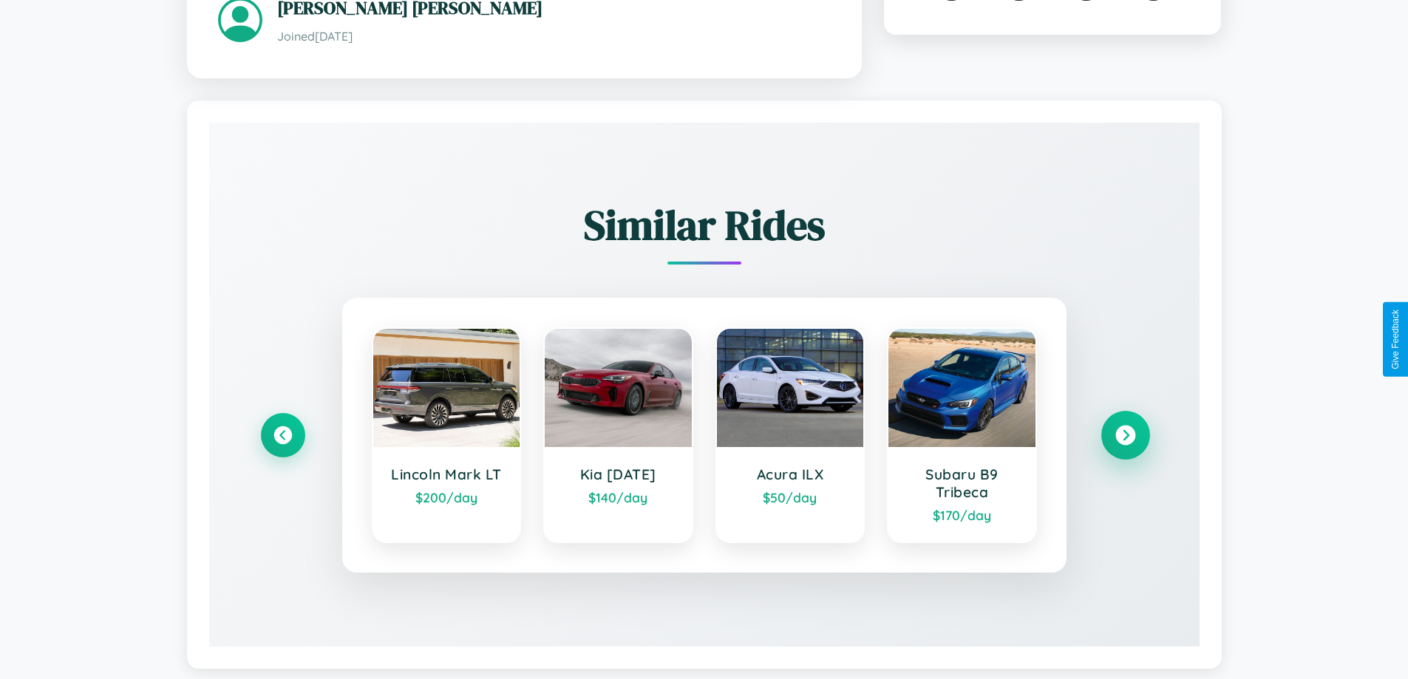
scroll to position [912, 0]
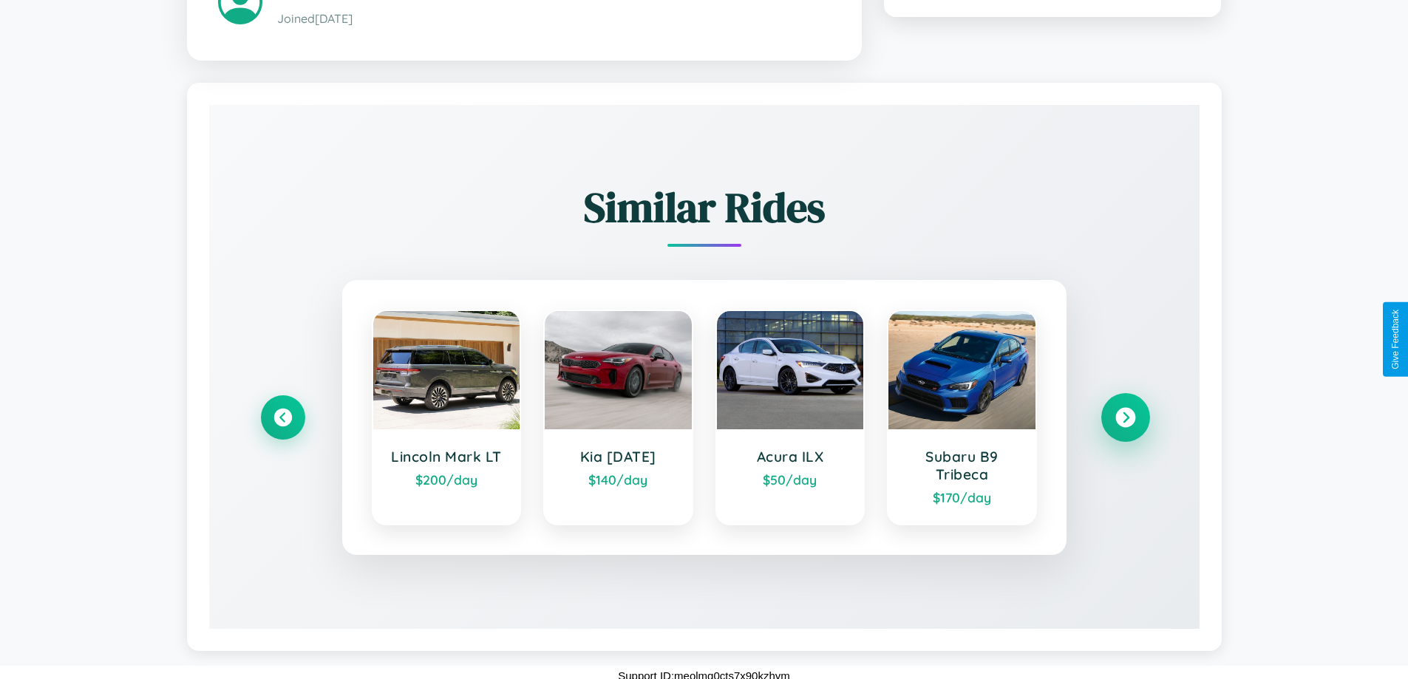
click at [1125, 410] on icon at bounding box center [1125, 417] width 20 height 20
